Goal: Task Accomplishment & Management: Complete application form

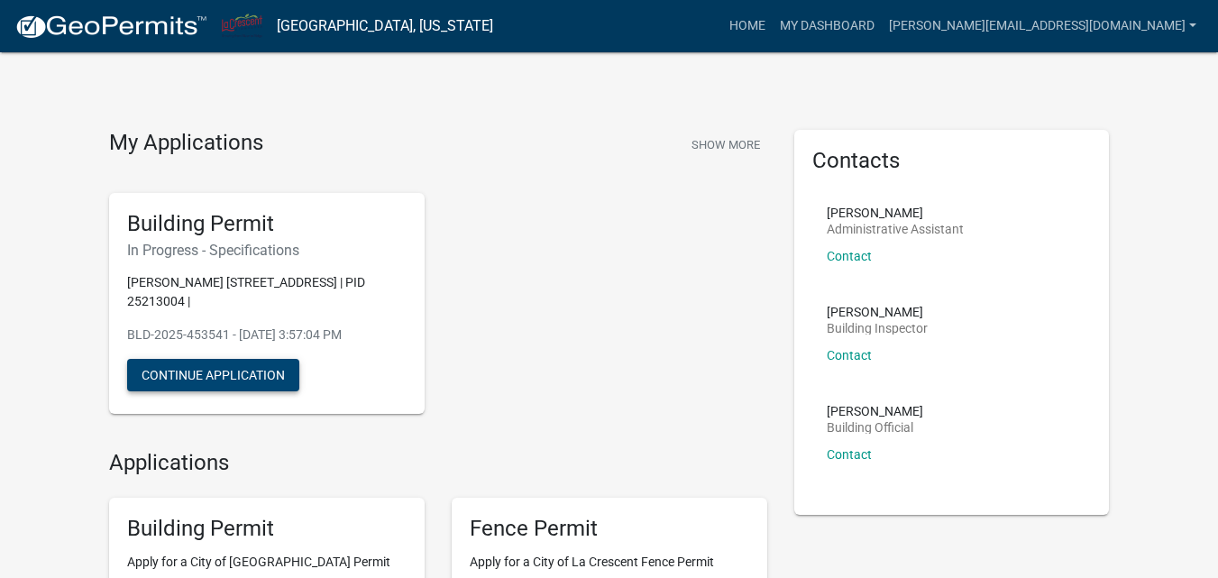
click at [216, 376] on button "Continue Application" at bounding box center [213, 375] width 172 height 32
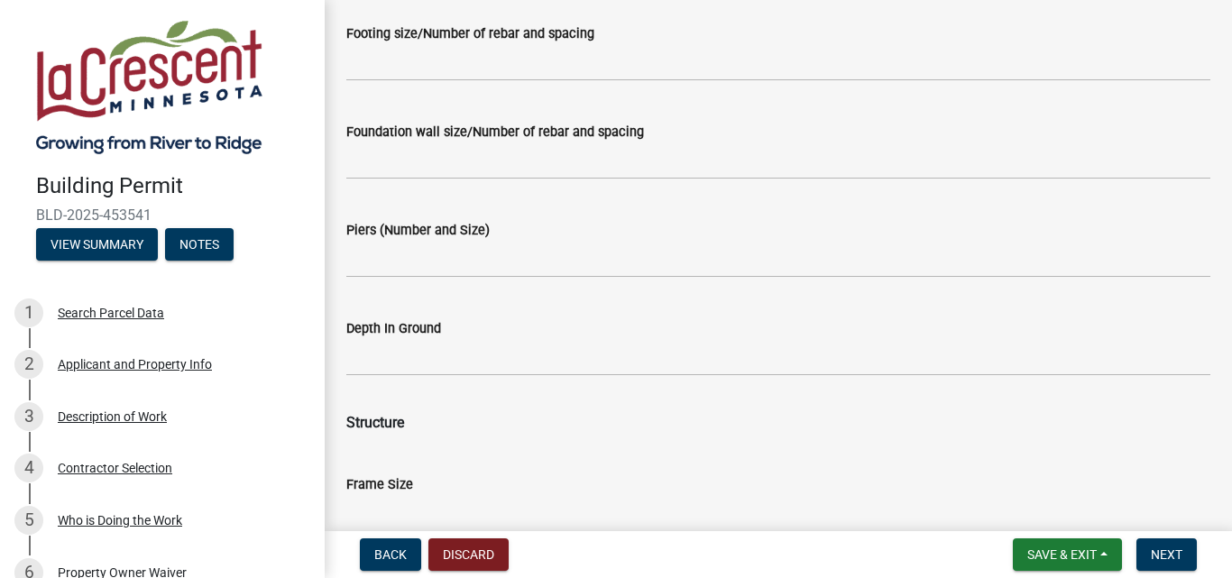
scroll to position [992, 0]
click at [409, 225] on label "Piers (Number and Size)" at bounding box center [417, 230] width 143 height 13
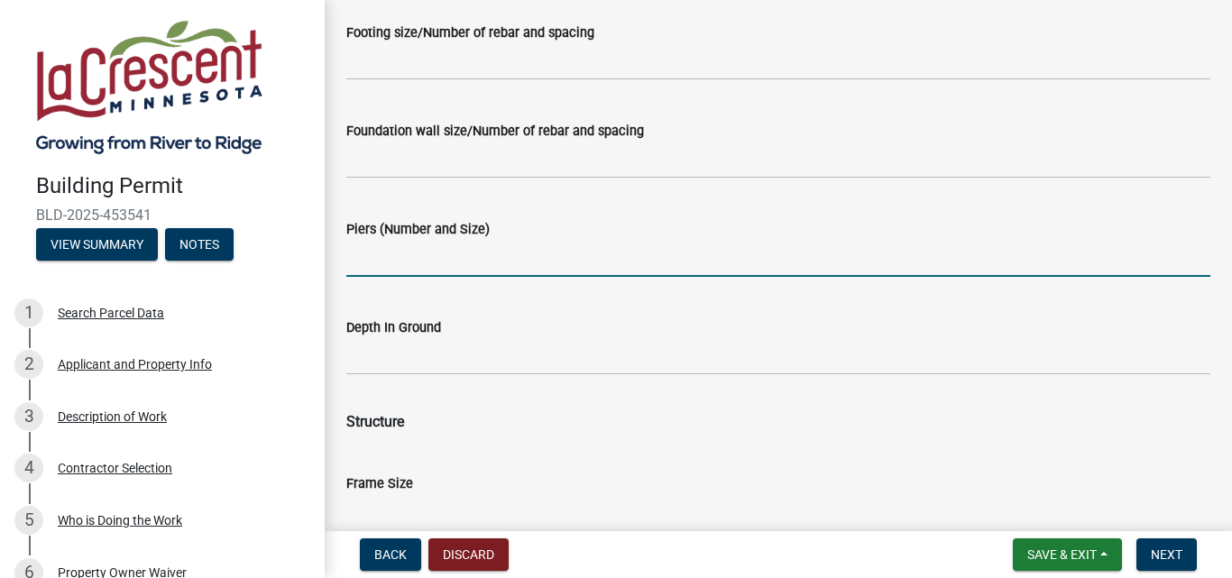
click at [409, 240] on input "Piers (Number and Size)" at bounding box center [778, 258] width 864 height 37
type input "8 6x6"
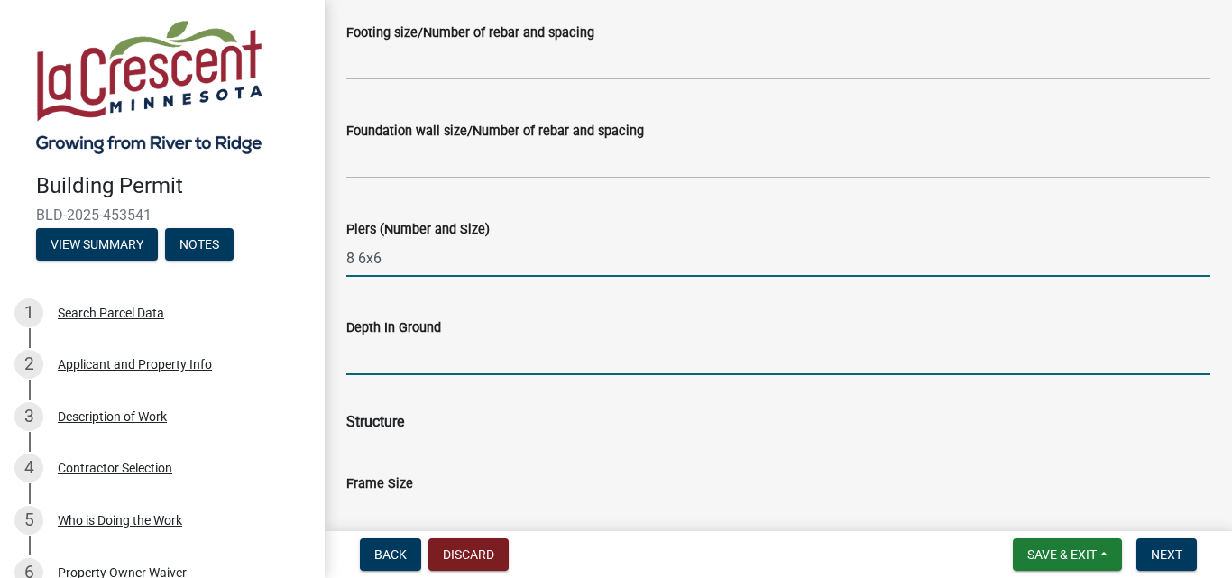
click at [433, 352] on input "Depth In Ground" at bounding box center [778, 356] width 864 height 37
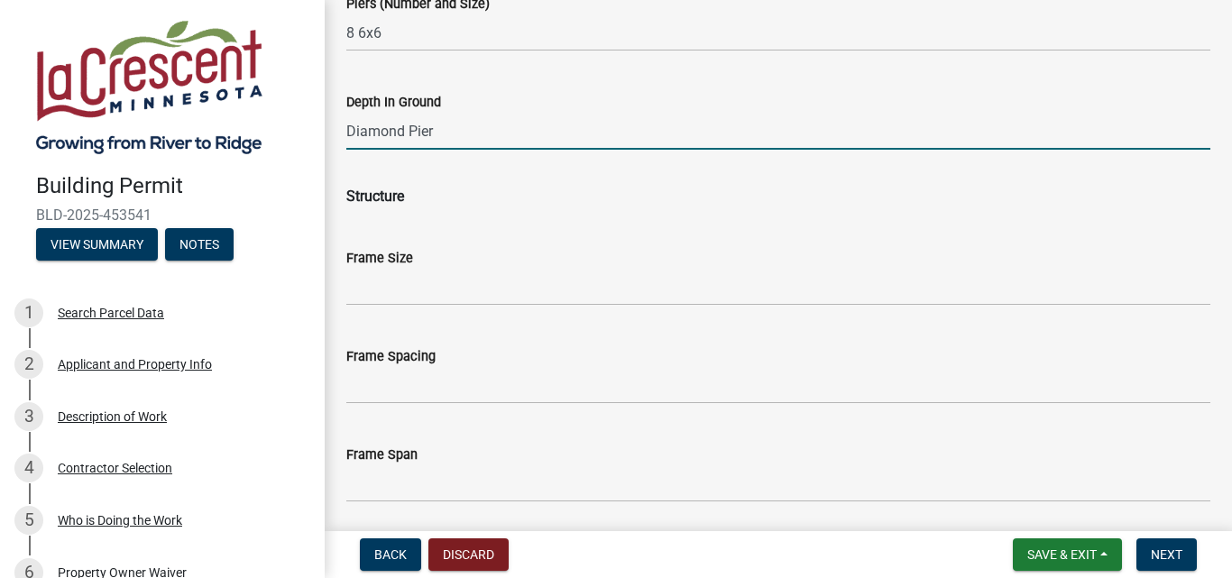
scroll to position [1172, 0]
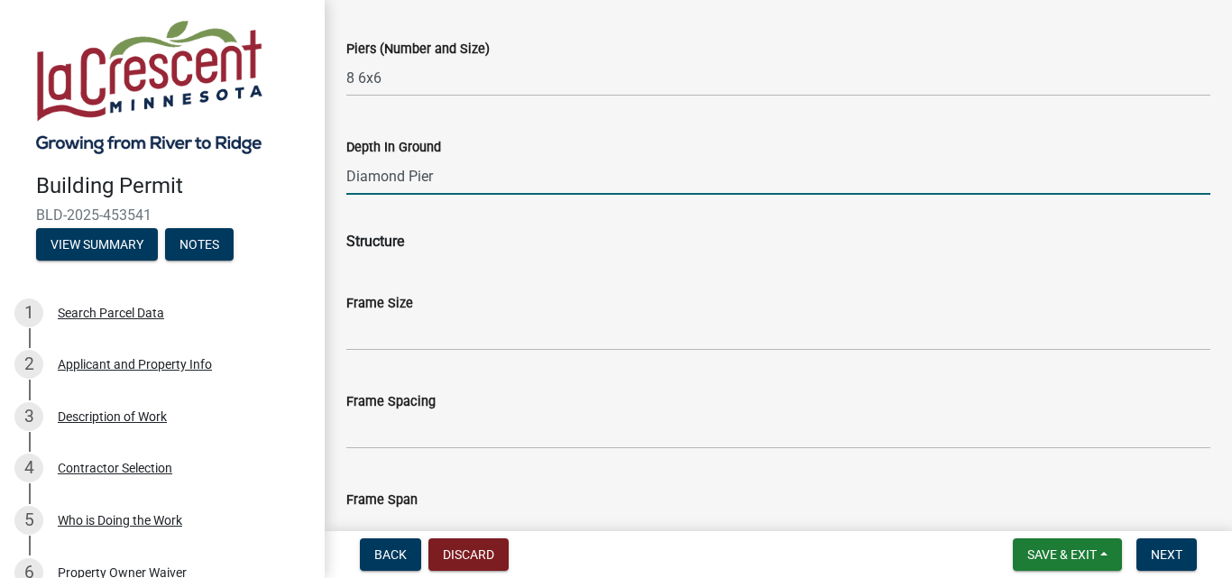
type input "Diamond Pier"
click at [472, 263] on wm-data-entity-input "Structure" at bounding box center [778, 238] width 864 height 58
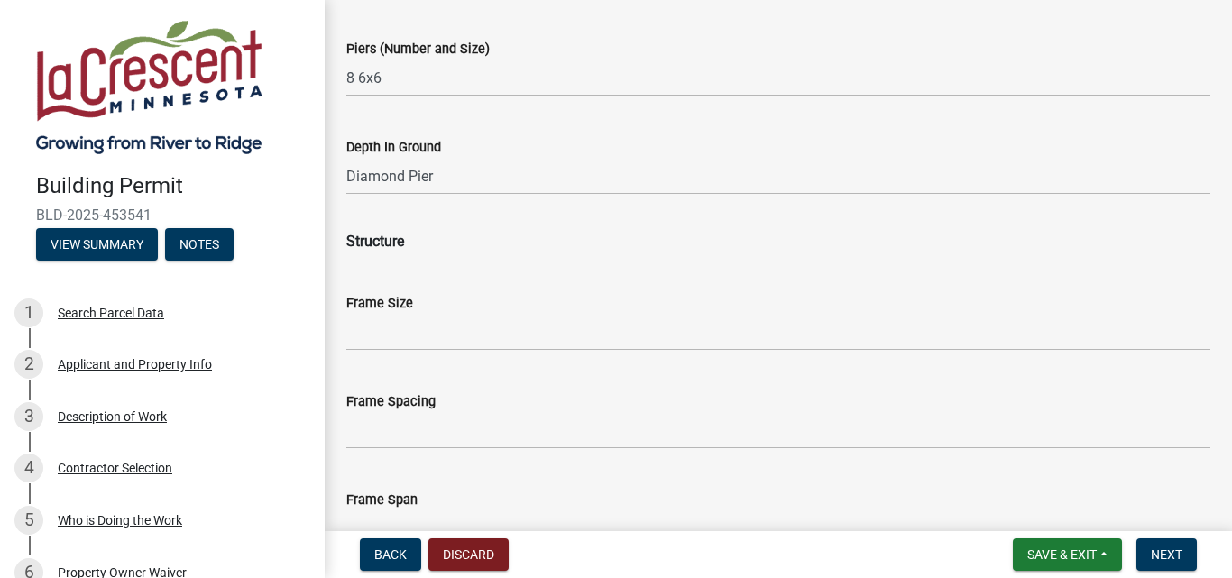
click at [394, 268] on div "Frame Size" at bounding box center [778, 309] width 864 height 84
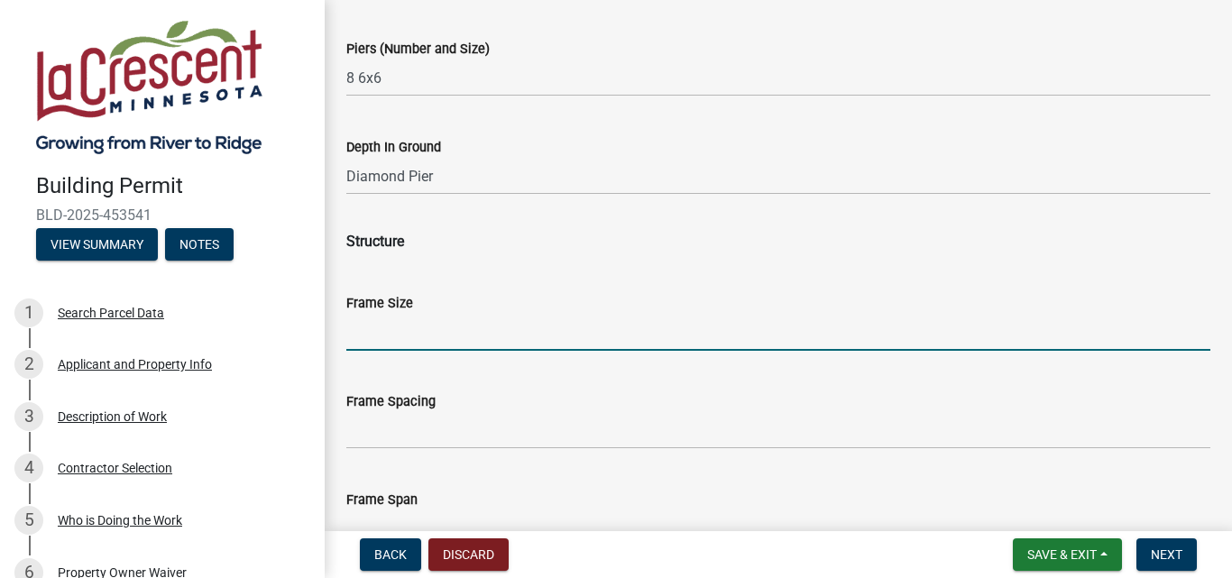
click at [412, 330] on input "Frame Size" at bounding box center [778, 332] width 864 height 37
type input "8' - 3 1/2" X 30'"
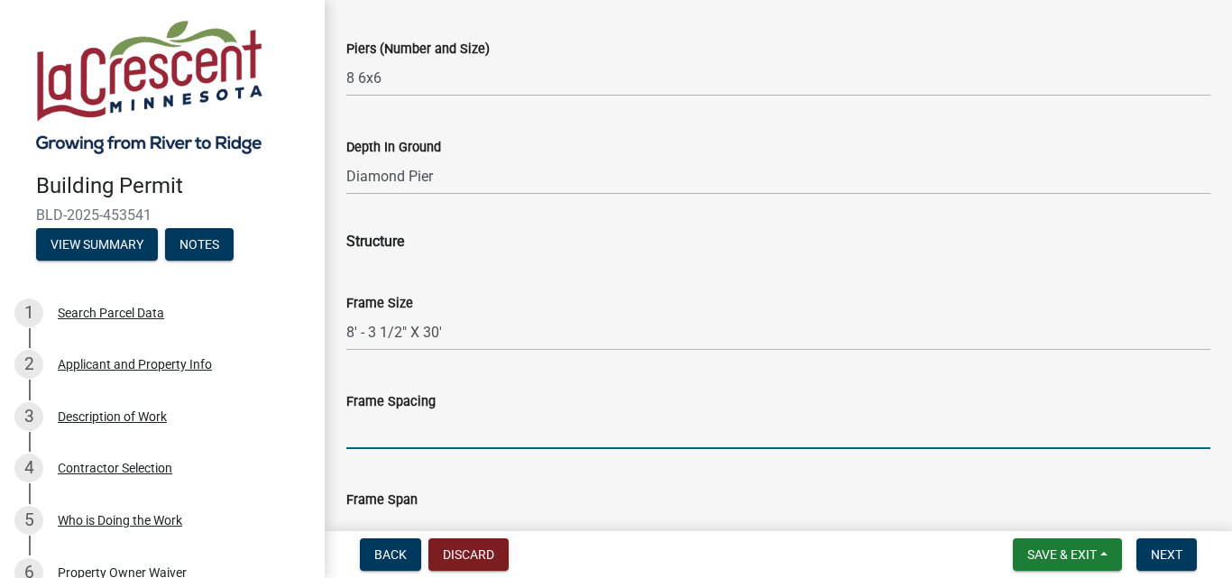
click at [390, 435] on input "Frame Spacing" at bounding box center [778, 430] width 864 height 37
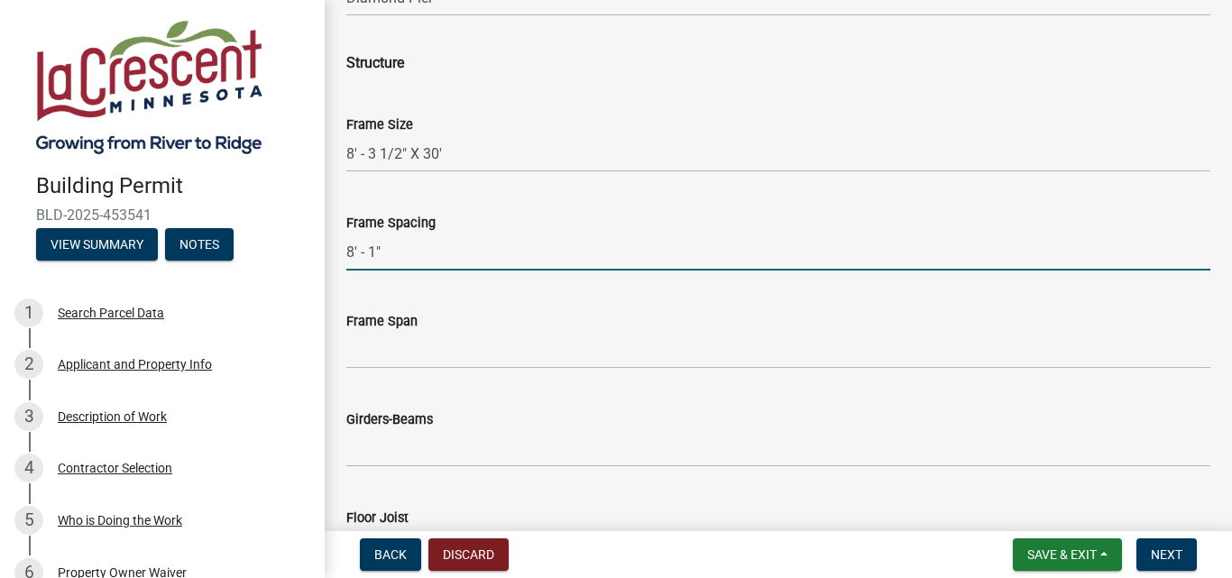
scroll to position [1352, 0]
type input "8' - 1""
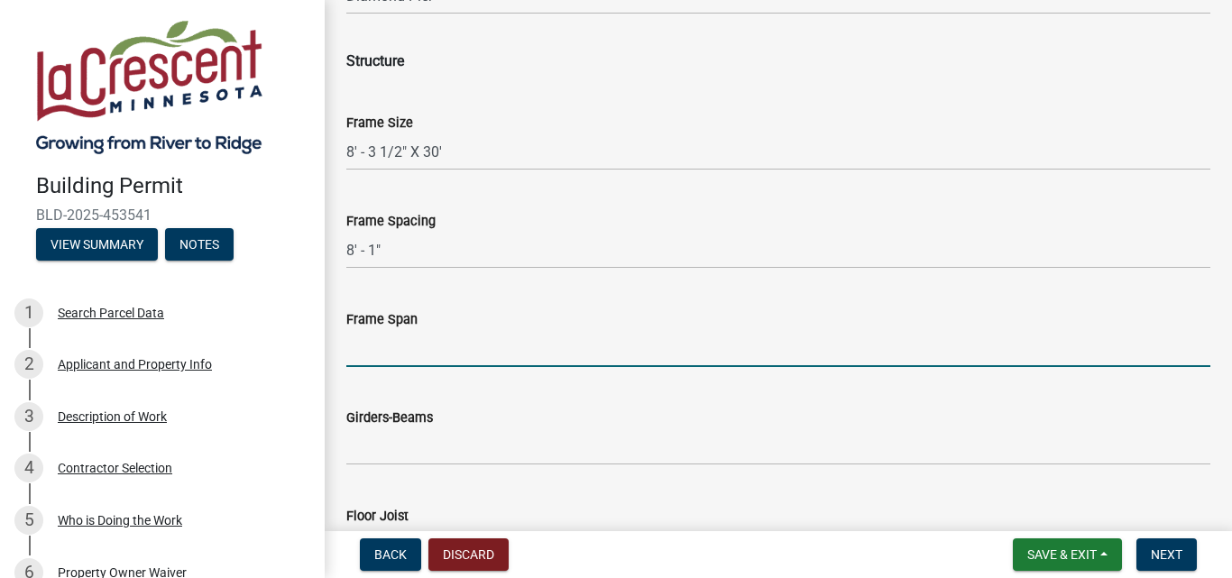
click at [393, 340] on input "Frame Span" at bounding box center [778, 348] width 864 height 37
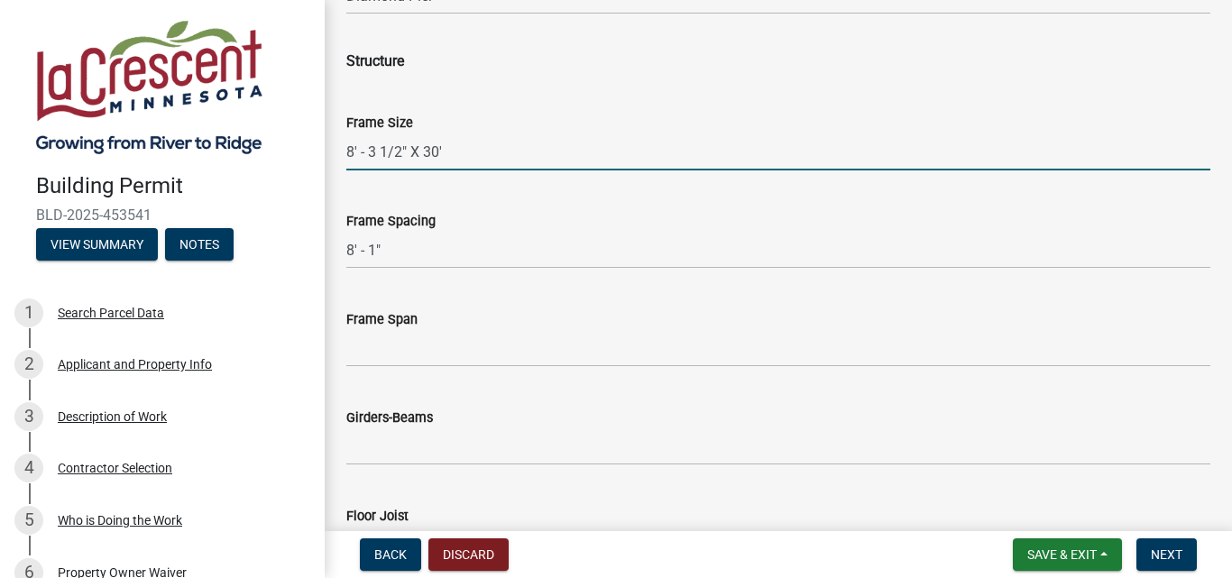
click at [348, 153] on input "8' - 3 1/2" X 30'" at bounding box center [778, 151] width 864 height 37
type input "13'" X 30'"
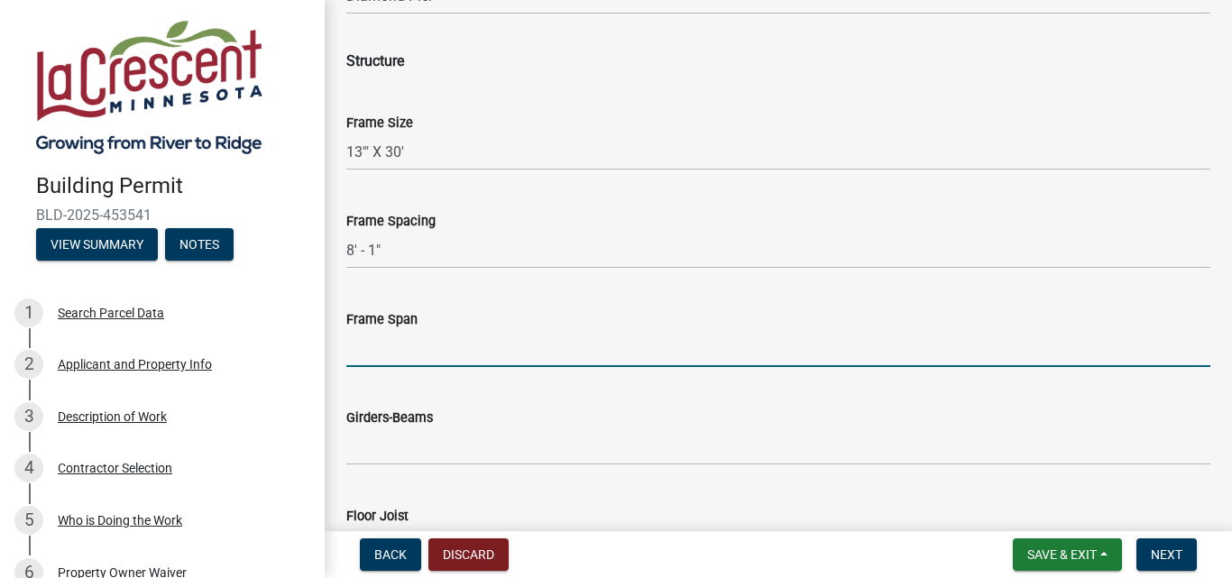
click at [418, 346] on input "Frame Span" at bounding box center [778, 348] width 864 height 37
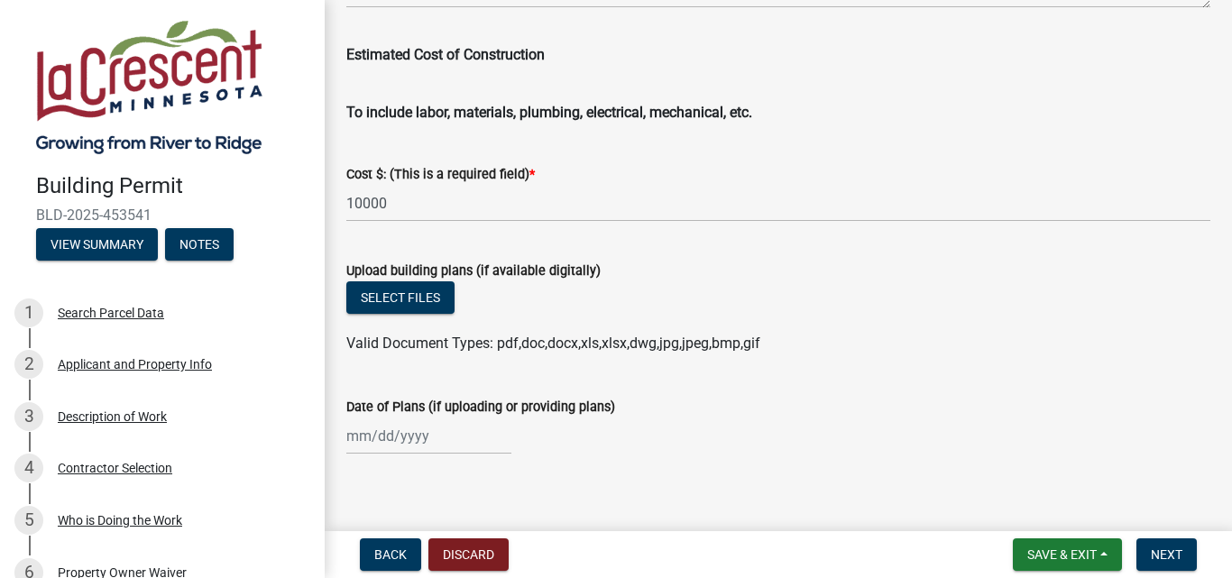
scroll to position [3169, 0]
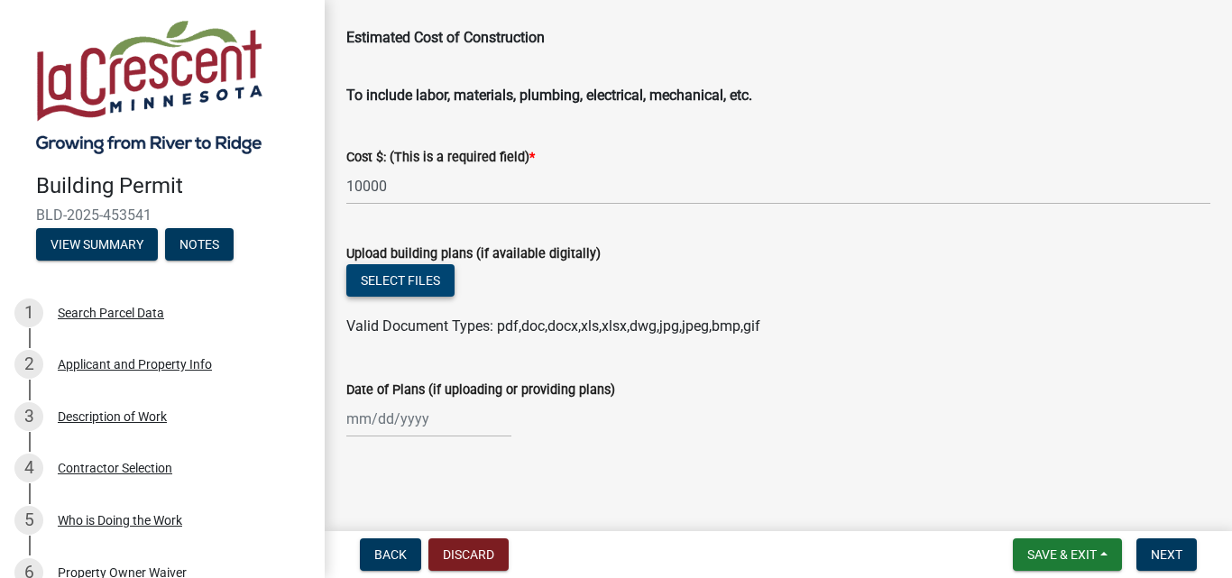
type input "8' 3 1/2""
click at [417, 281] on button "Select files" at bounding box center [400, 280] width 108 height 32
click at [459, 551] on button "Discard" at bounding box center [468, 554] width 80 height 32
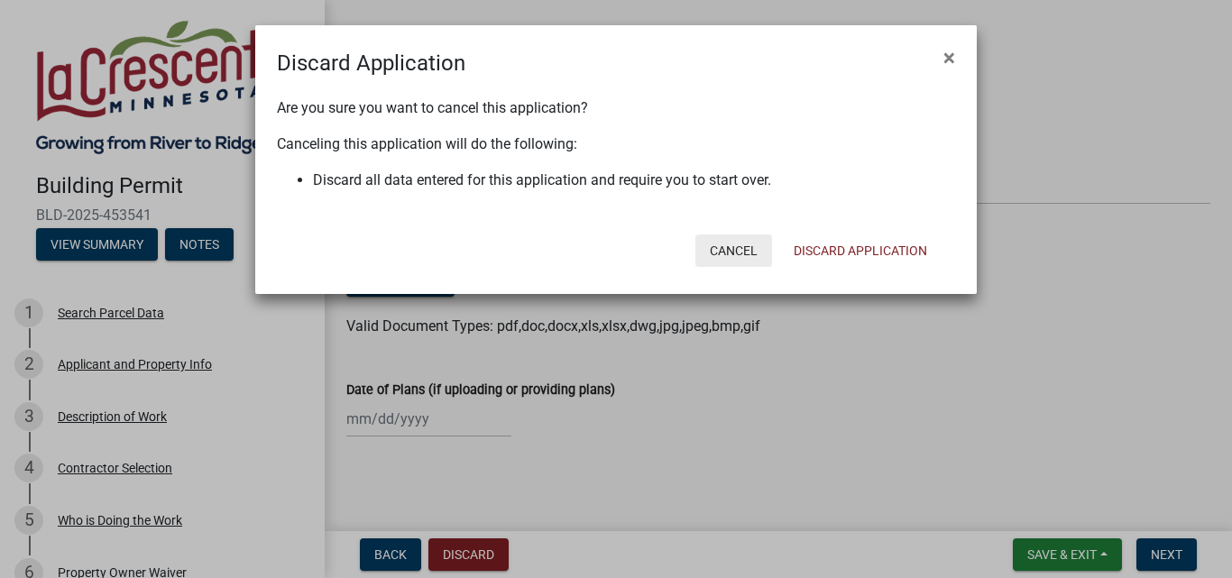
click at [739, 249] on button "Cancel" at bounding box center [733, 250] width 77 height 32
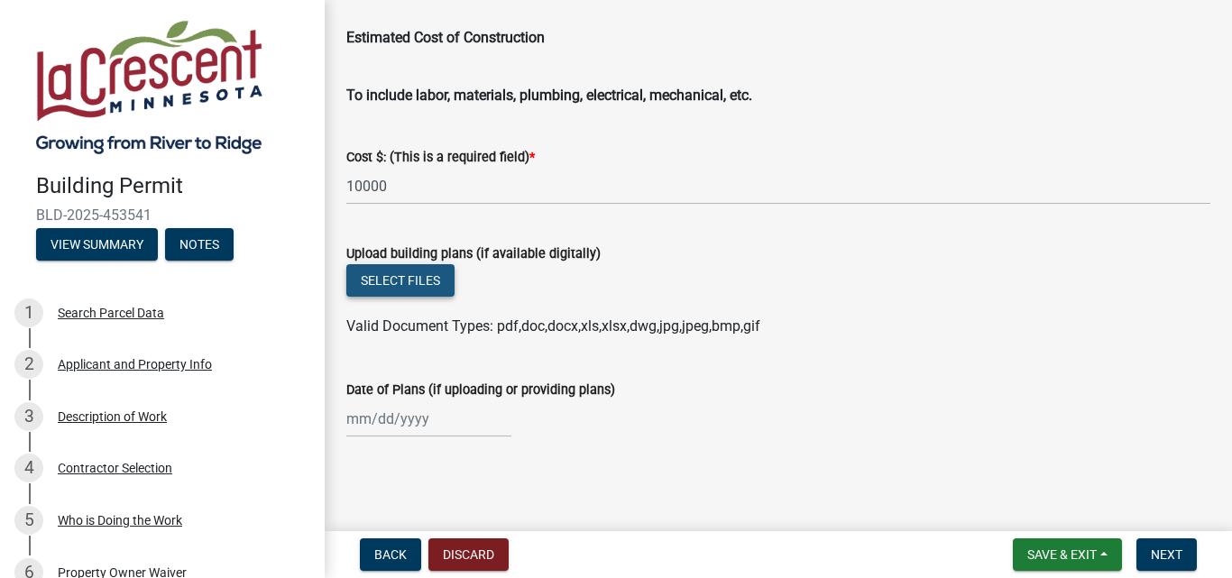
click at [416, 271] on button "Select files" at bounding box center [400, 280] width 108 height 32
click at [484, 330] on span "Valid Document Types: pdf,doc,docx,xls,xlsx,dwg,jpg,jpeg,bmp,gif" at bounding box center [553, 325] width 414 height 17
click at [422, 270] on button "Select files" at bounding box center [400, 280] width 108 height 32
click at [390, 551] on span "Back" at bounding box center [390, 554] width 32 height 14
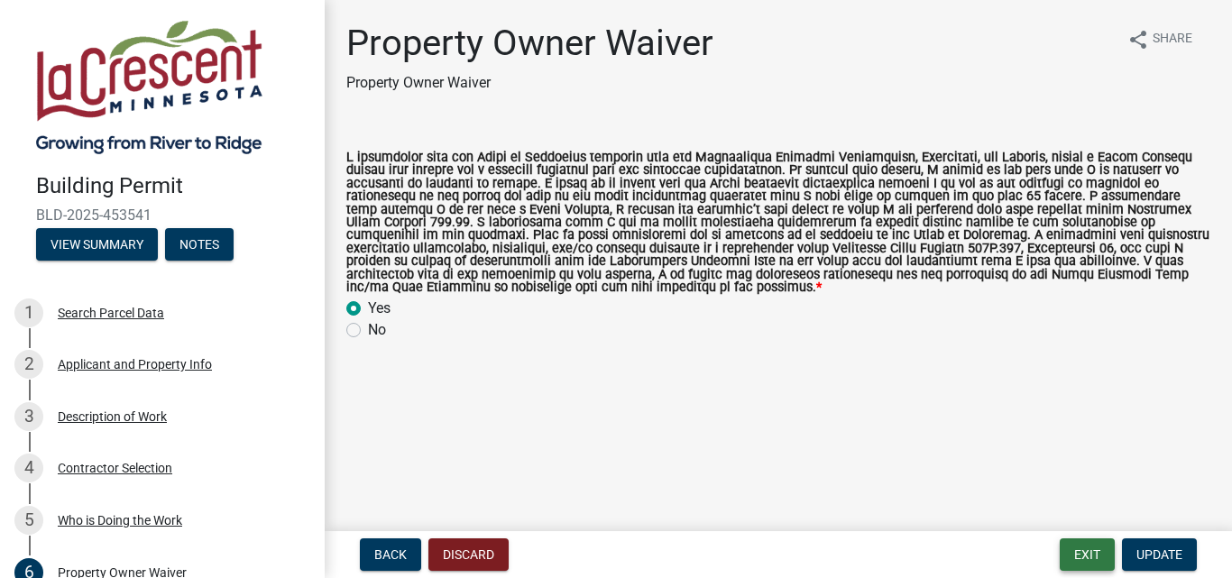
click at [1083, 558] on button "Exit" at bounding box center [1086, 554] width 55 height 32
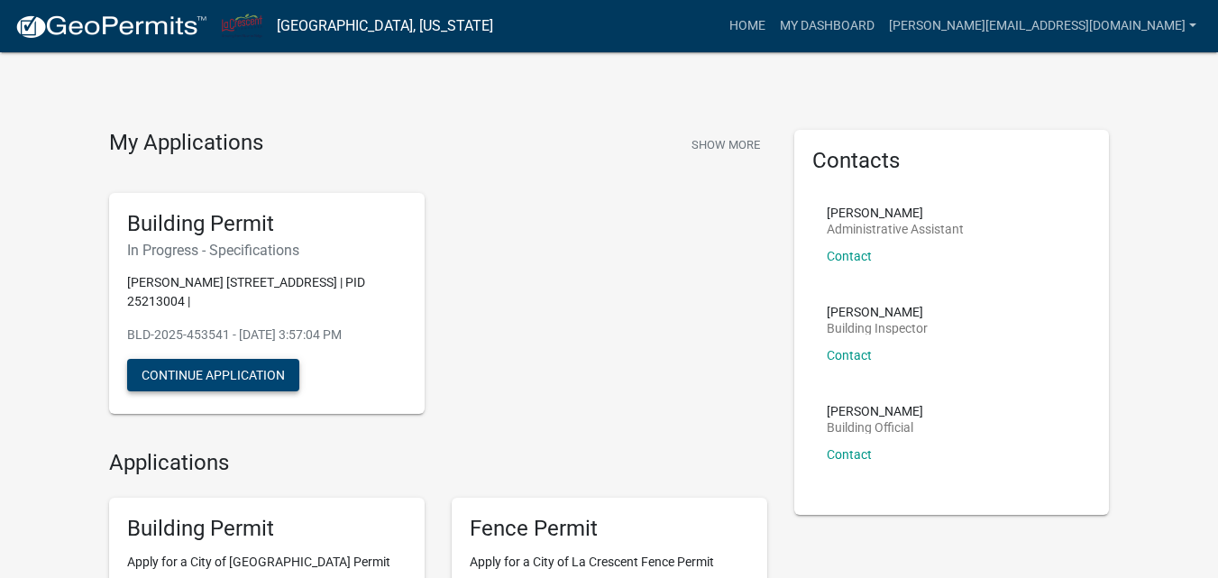
click at [247, 380] on button "Continue Application" at bounding box center [213, 375] width 172 height 32
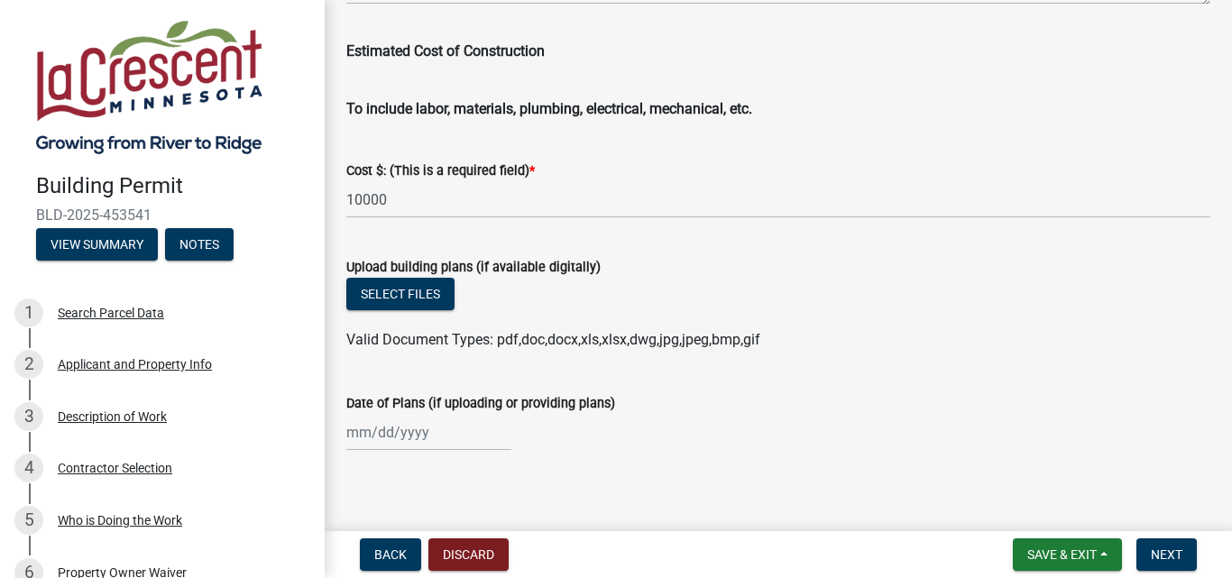
scroll to position [3169, 0]
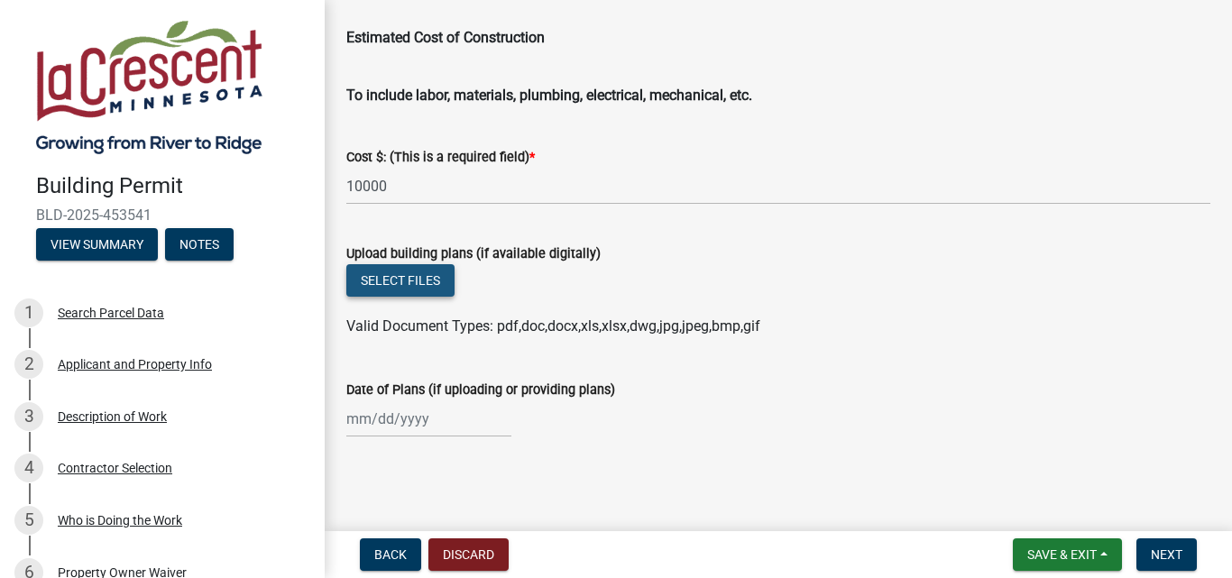
click at [387, 282] on button "Select files" at bounding box center [400, 280] width 108 height 32
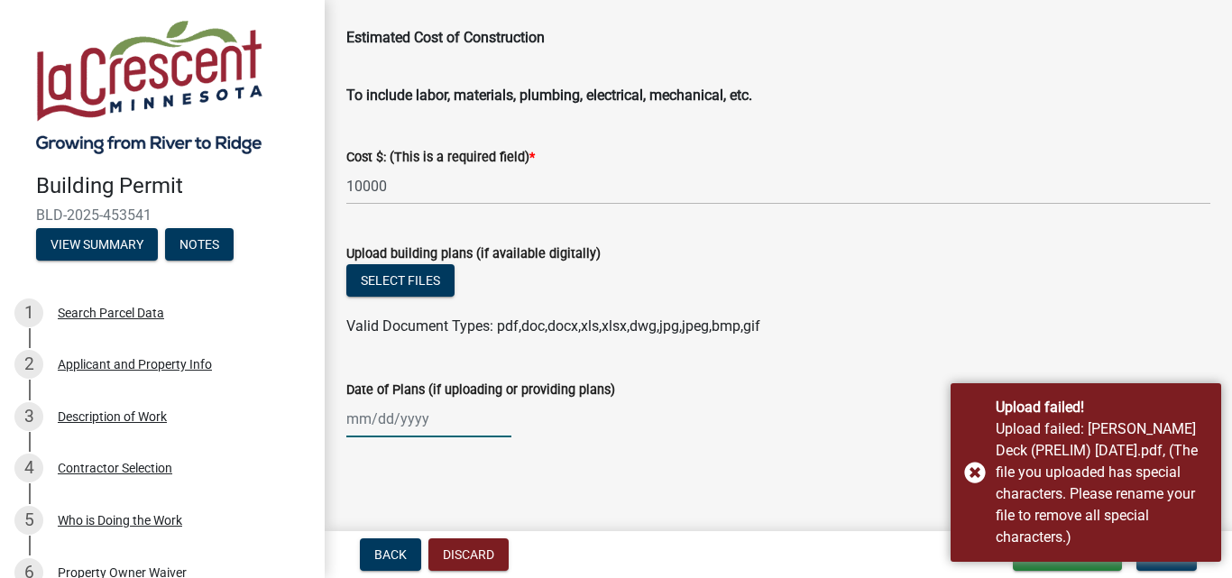
click at [405, 426] on div at bounding box center [428, 418] width 165 height 37
select select "8"
select select "2025"
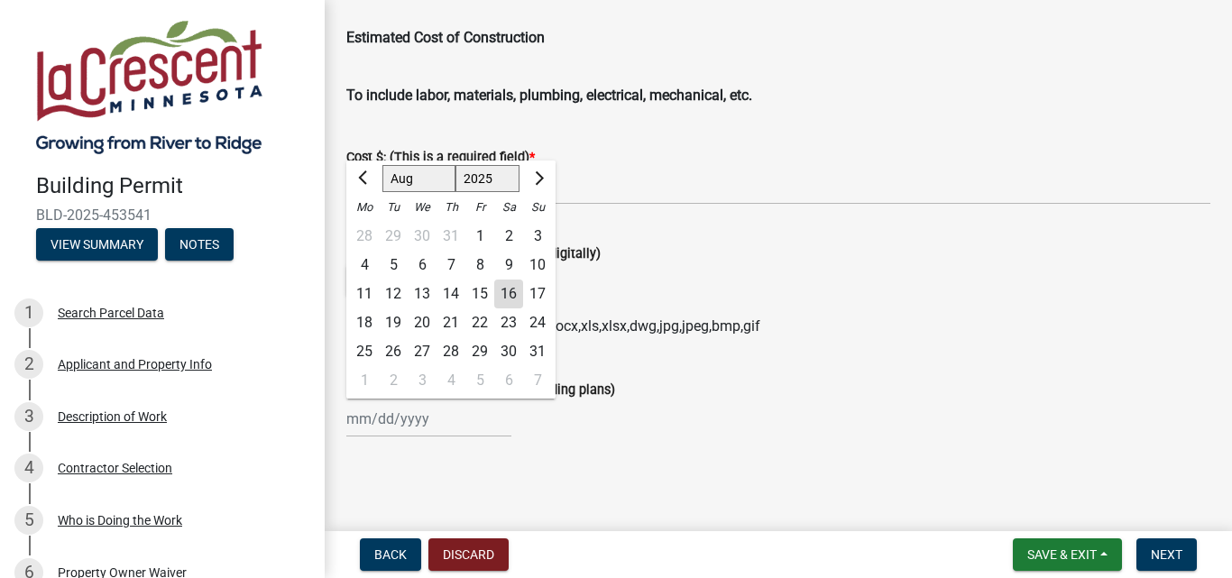
click at [504, 293] on div "16" at bounding box center [508, 294] width 29 height 29
type input "08/16/2025"
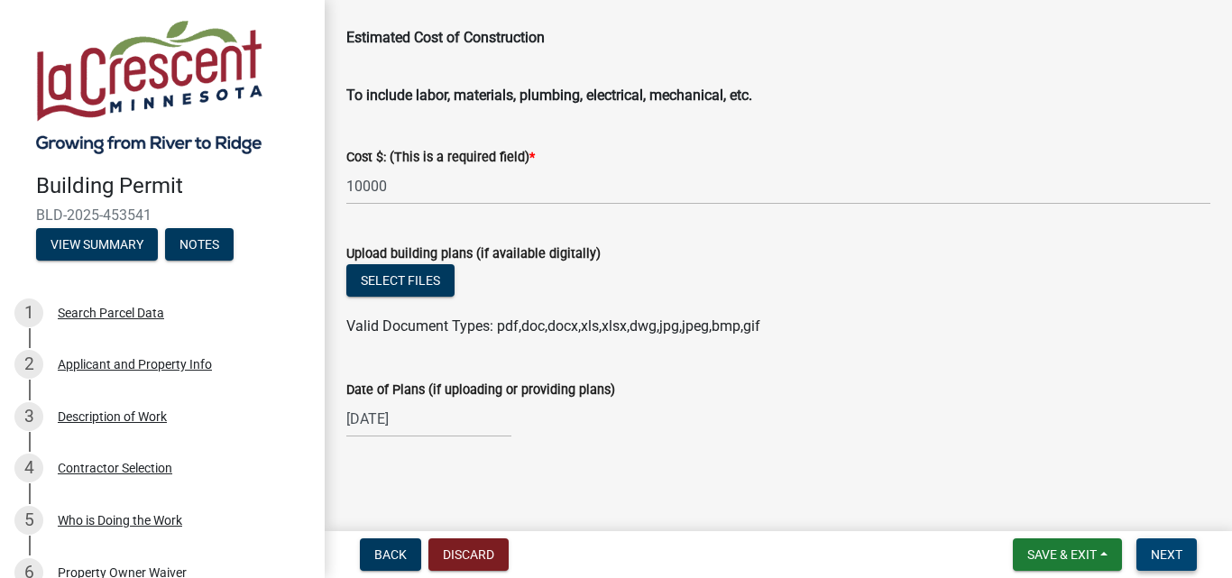
click at [1168, 552] on span "Next" at bounding box center [1167, 554] width 32 height 14
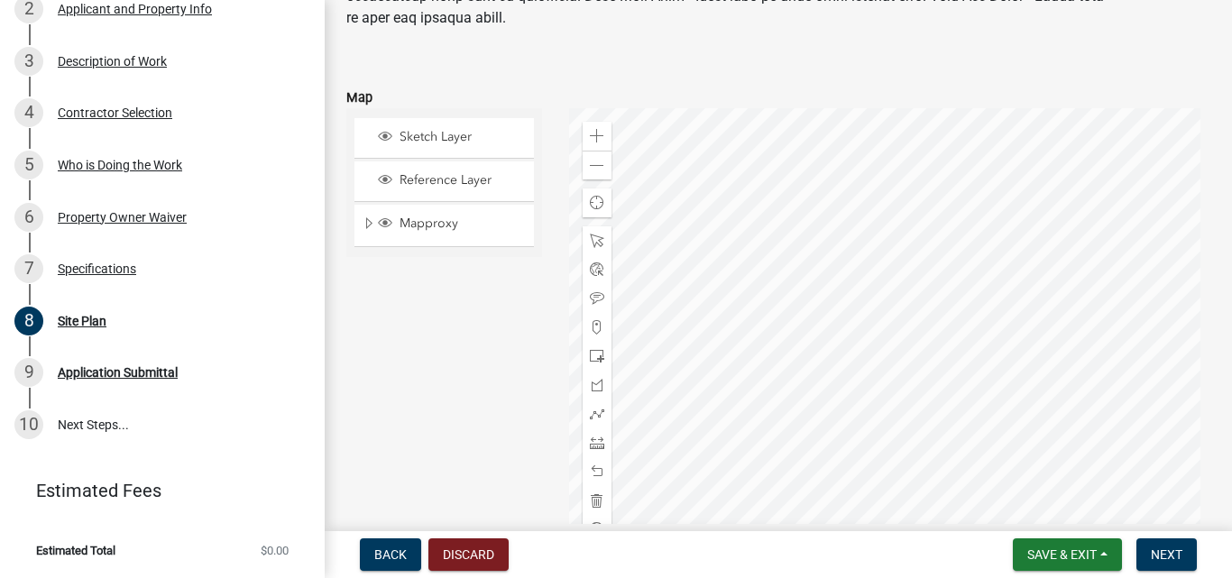
scroll to position [180, 0]
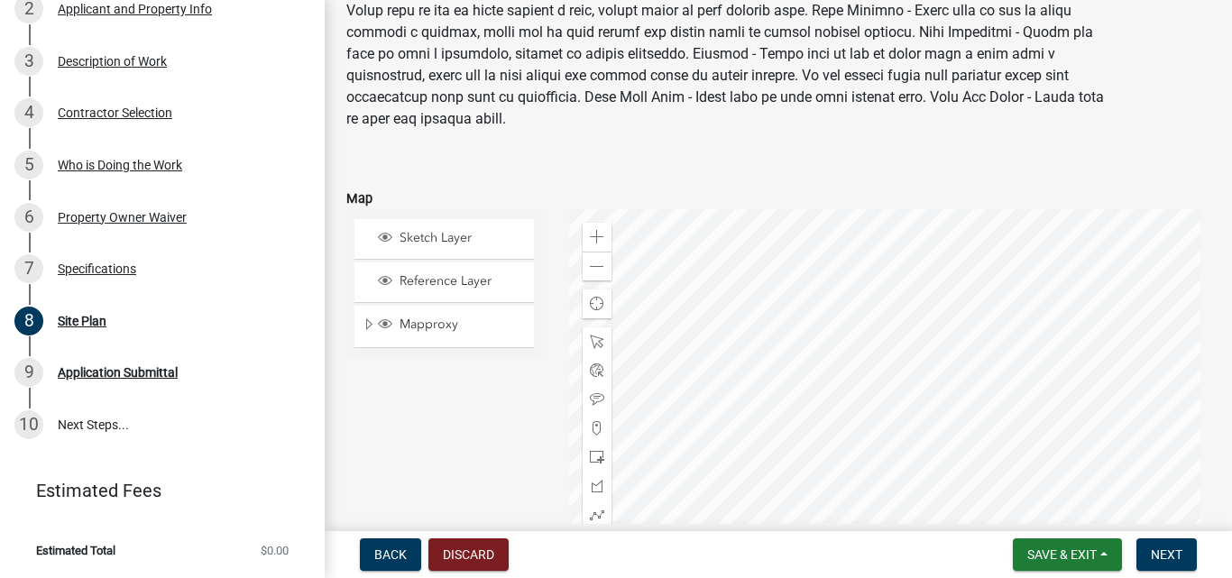
click at [998, 266] on div at bounding box center [889, 434] width 641 height 451
click at [590, 238] on span at bounding box center [597, 237] width 14 height 14
click at [957, 509] on div at bounding box center [889, 434] width 641 height 451
click at [790, 413] on div at bounding box center [889, 434] width 641 height 451
click at [595, 240] on span at bounding box center [597, 237] width 14 height 14
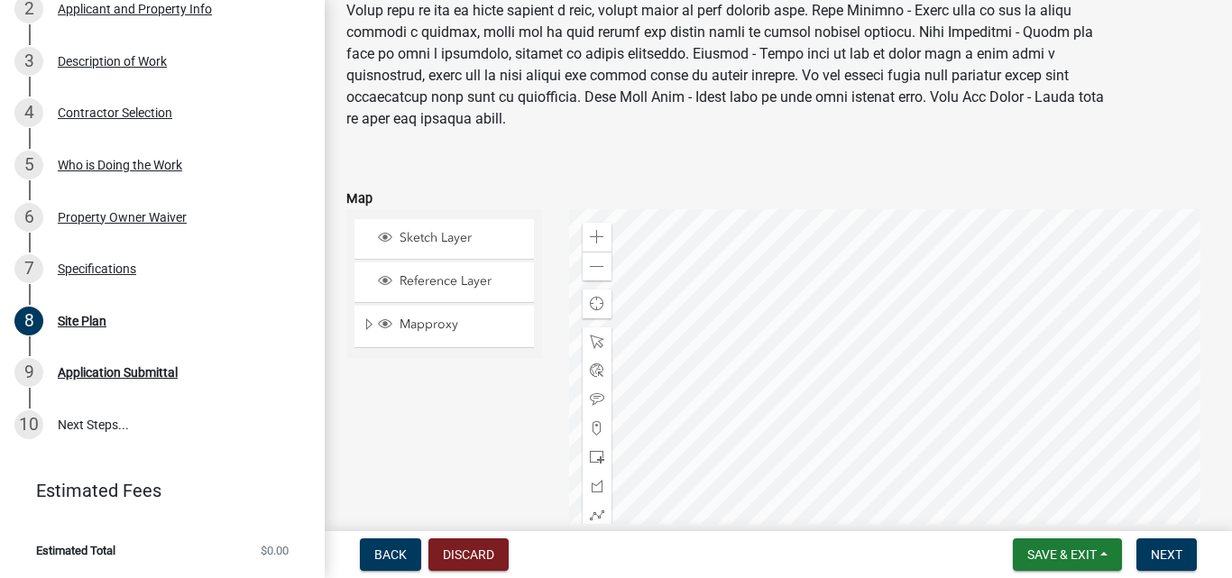
click at [846, 325] on div at bounding box center [889, 434] width 641 height 451
click at [592, 231] on span at bounding box center [597, 237] width 14 height 14
click at [983, 299] on div at bounding box center [889, 434] width 641 height 451
click at [595, 236] on span at bounding box center [597, 237] width 14 height 14
click at [892, 287] on div at bounding box center [889, 434] width 641 height 451
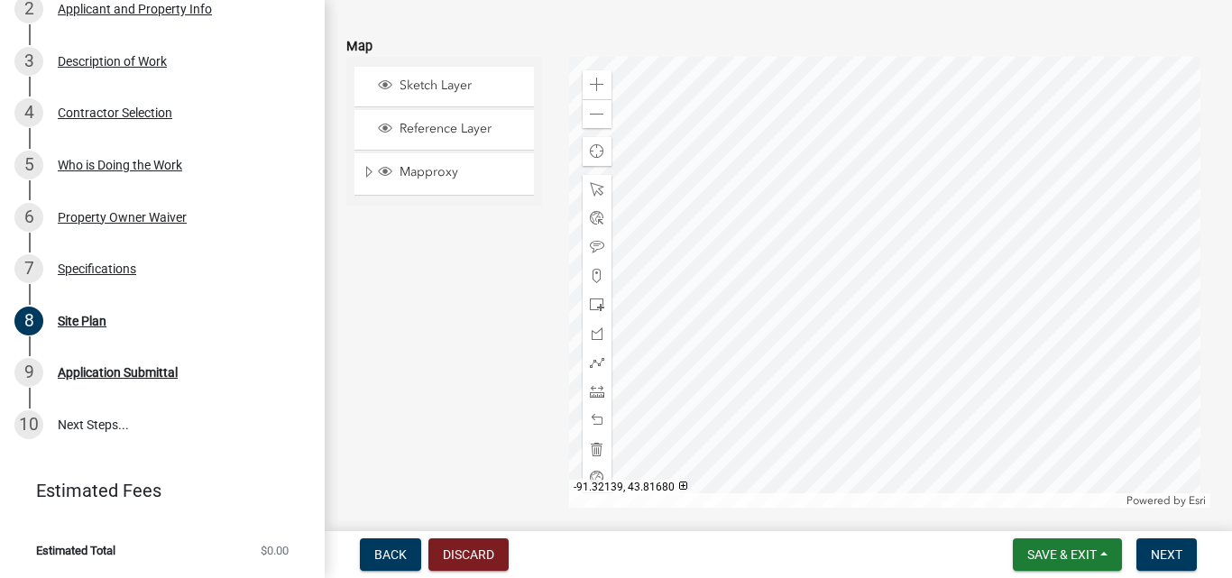
scroll to position [361, 0]
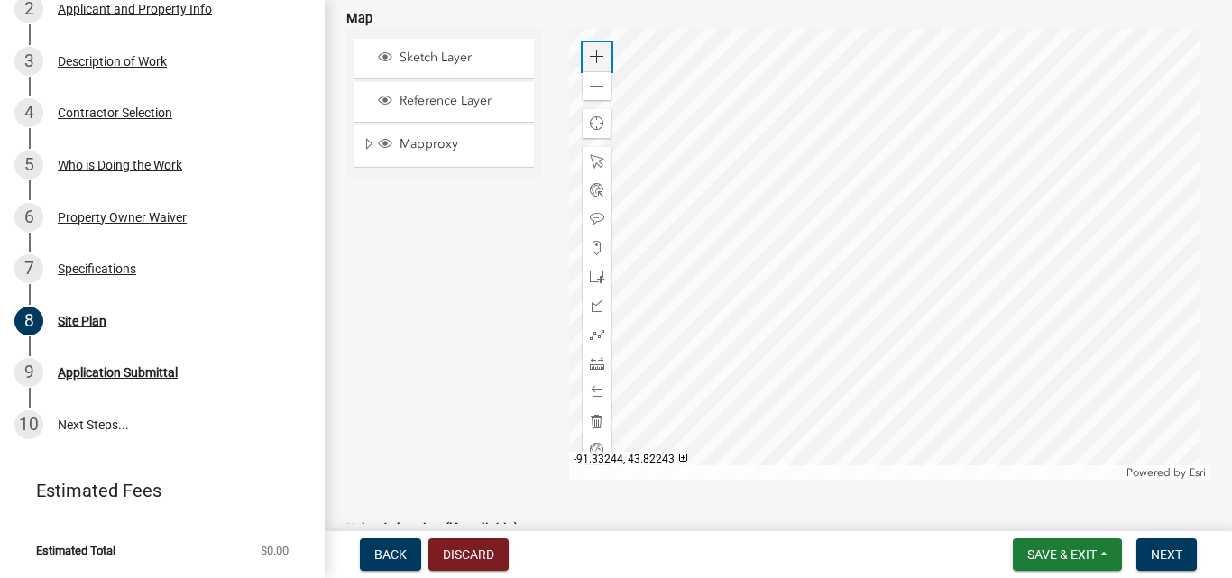
click at [590, 50] on span at bounding box center [597, 57] width 14 height 14
click at [899, 356] on div at bounding box center [889, 254] width 641 height 451
click at [899, 311] on div at bounding box center [889, 254] width 641 height 451
click at [592, 59] on span at bounding box center [597, 57] width 14 height 14
click at [909, 273] on div at bounding box center [889, 254] width 641 height 451
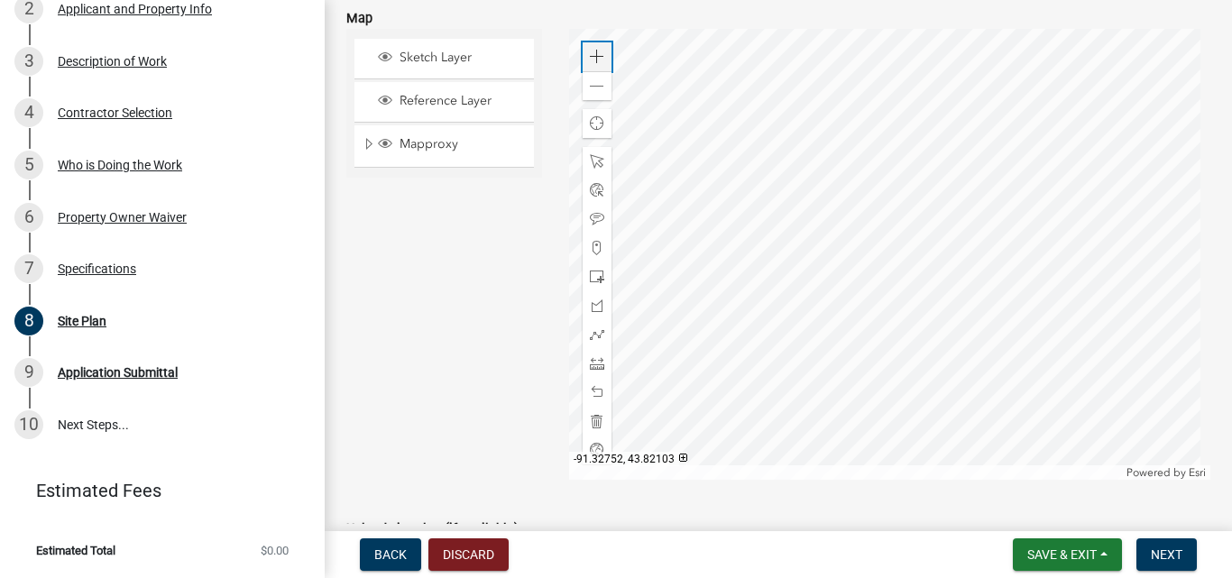
click at [594, 60] on span at bounding box center [597, 57] width 14 height 14
click at [903, 266] on div at bounding box center [889, 254] width 641 height 451
click at [594, 62] on span at bounding box center [597, 57] width 14 height 14
click at [594, 61] on span at bounding box center [597, 57] width 14 height 14
click at [867, 185] on div at bounding box center [889, 254] width 641 height 451
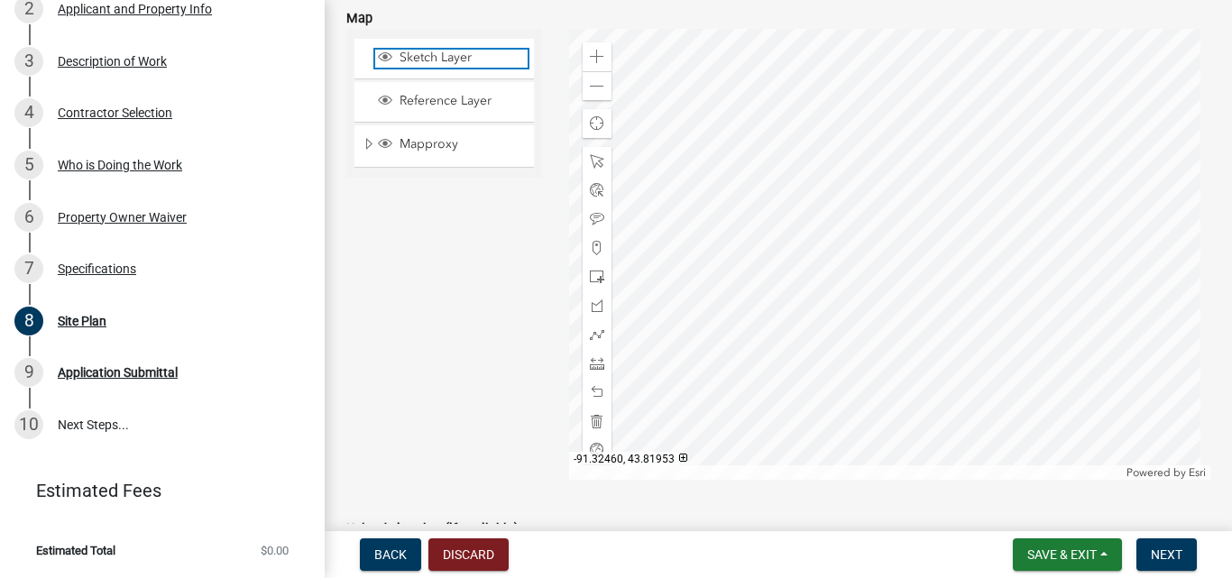
click at [472, 60] on span "Sketch Layer" at bounding box center [461, 58] width 133 height 16
click at [598, 160] on span at bounding box center [597, 161] width 14 height 14
click at [869, 221] on div at bounding box center [889, 254] width 641 height 451
click at [594, 158] on span at bounding box center [597, 161] width 14 height 14
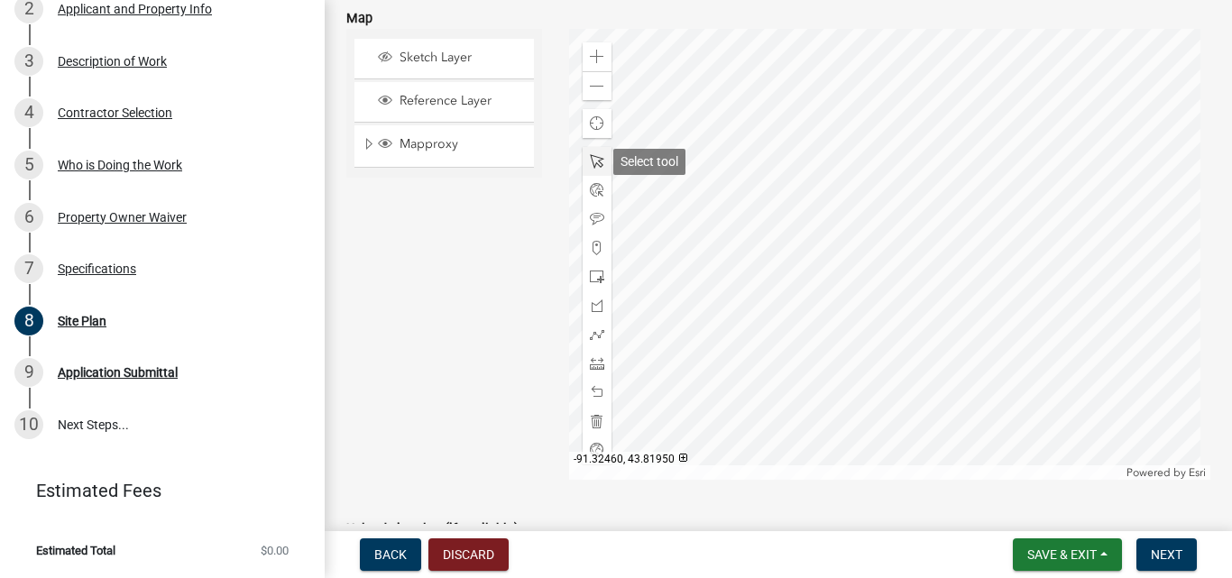
click at [594, 158] on span at bounding box center [597, 161] width 14 height 14
click at [597, 221] on span at bounding box center [597, 219] width 14 height 14
click at [595, 244] on span at bounding box center [597, 248] width 14 height 14
click at [591, 246] on span at bounding box center [597, 248] width 14 height 14
click at [840, 184] on div at bounding box center [889, 254] width 641 height 451
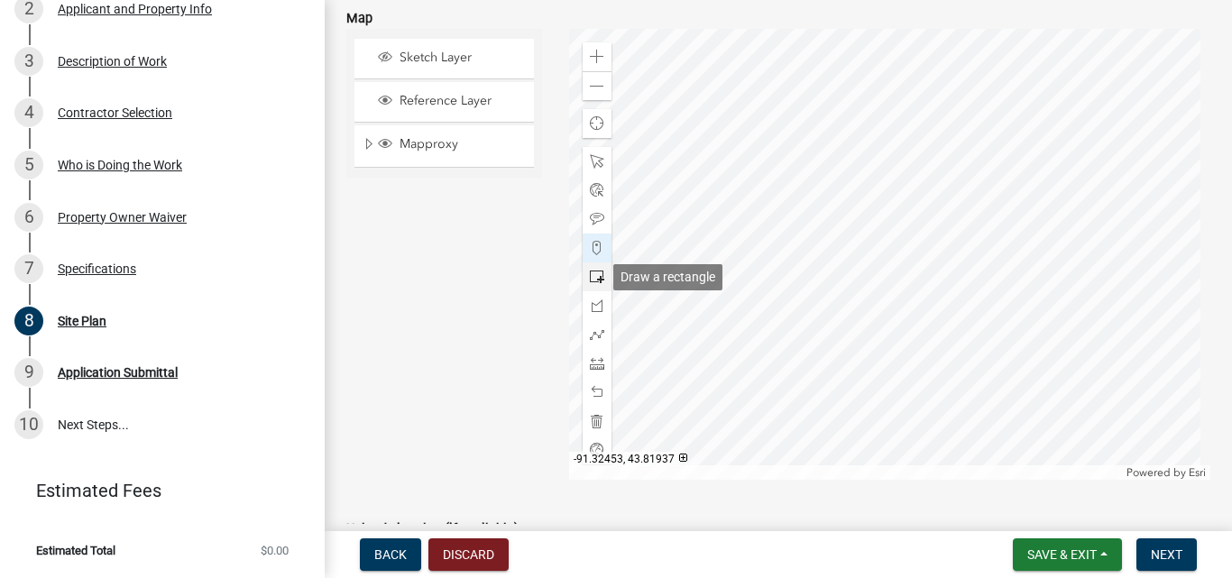
click at [591, 274] on span at bounding box center [597, 277] width 14 height 14
click at [874, 227] on div at bounding box center [889, 254] width 641 height 451
click at [872, 233] on div at bounding box center [889, 254] width 641 height 451
click at [1169, 555] on span "Next" at bounding box center [1167, 554] width 32 height 14
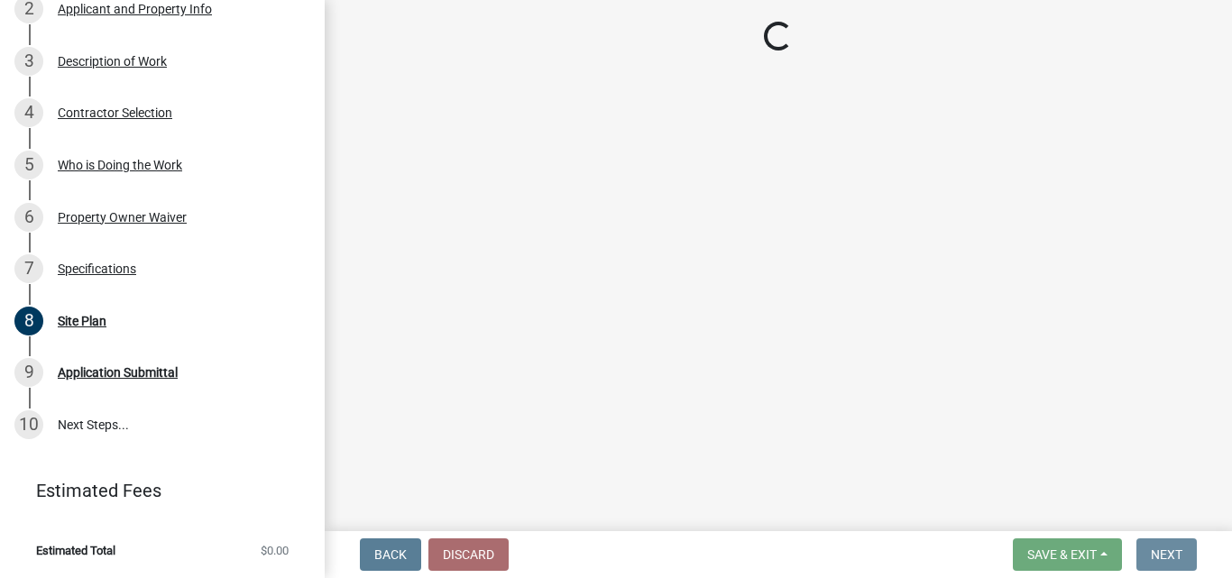
scroll to position [0, 0]
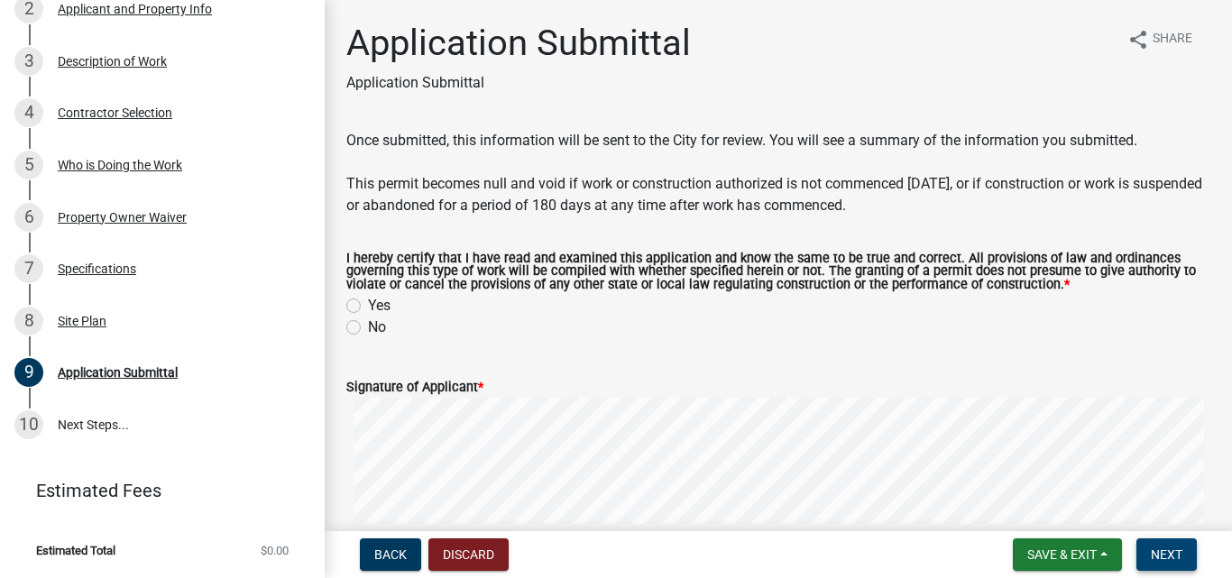
click at [1181, 561] on span "Next" at bounding box center [1167, 554] width 32 height 14
drag, startPoint x: 357, startPoint y: 303, endPoint x: 374, endPoint y: 337, distance: 38.3
click at [368, 304] on label "Yes" at bounding box center [379, 306] width 23 height 22
click at [368, 304] on input "Yes" at bounding box center [374, 301] width 12 height 12
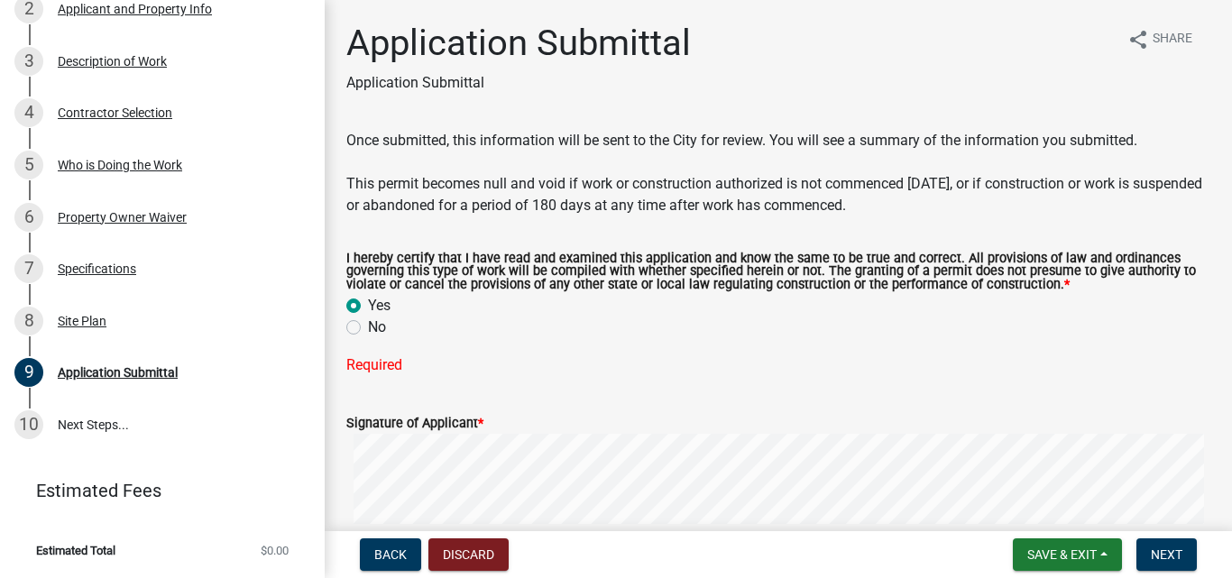
radio input "true"
click at [524, 388] on div "Signature of Applicant *" at bounding box center [778, 387] width 864 height 22
click at [400, 382] on label "Signature of Applicant *" at bounding box center [414, 387] width 137 height 13
click at [1155, 545] on button "Next" at bounding box center [1166, 554] width 60 height 32
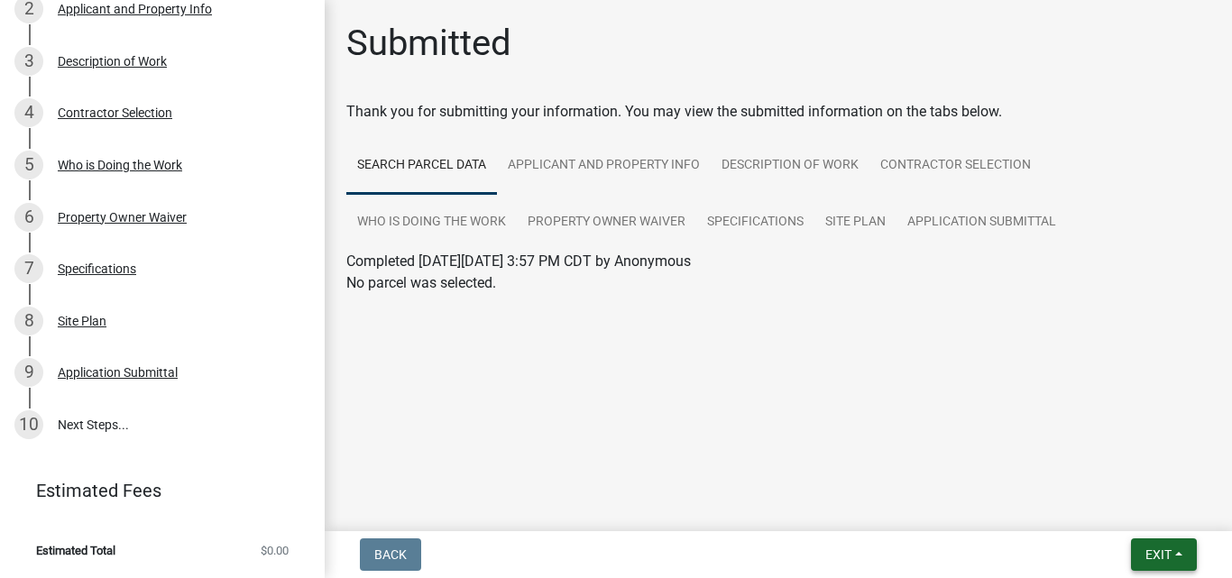
click at [1154, 553] on span "Exit" at bounding box center [1158, 554] width 26 height 14
click at [1091, 503] on button "Save & Exit" at bounding box center [1124, 507] width 144 height 43
